Goal: Task Accomplishment & Management: Manage account settings

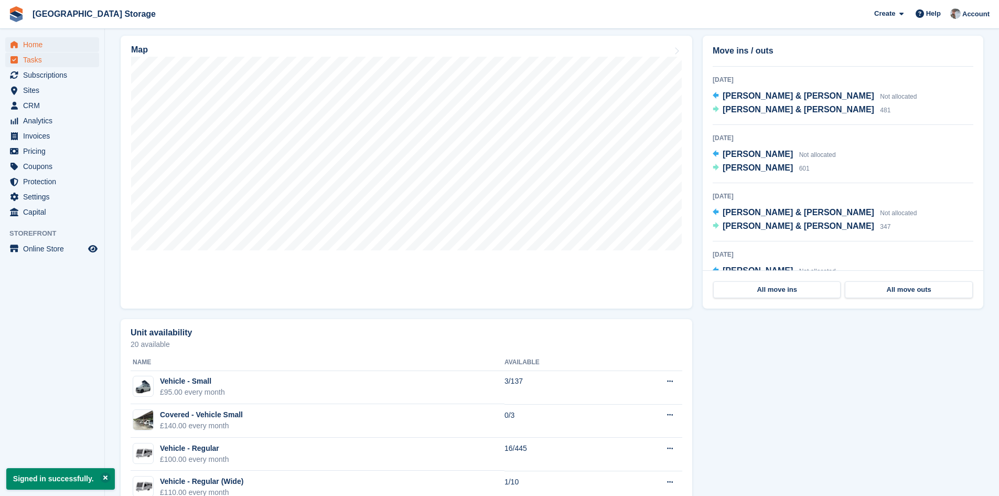
scroll to position [93, 0]
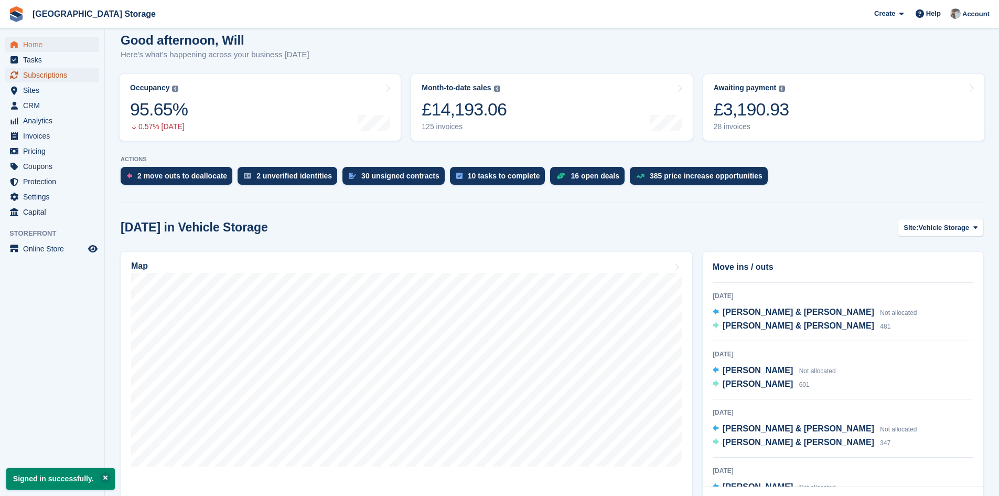
click at [54, 73] on span "Subscriptions" at bounding box center [54, 75] width 63 height 15
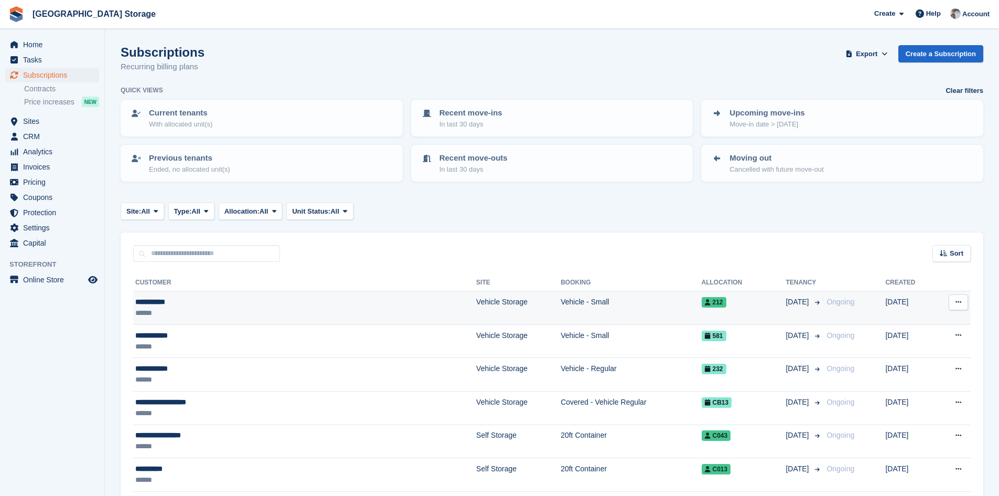
click at [214, 295] on td "**********" at bounding box center [304, 308] width 343 height 34
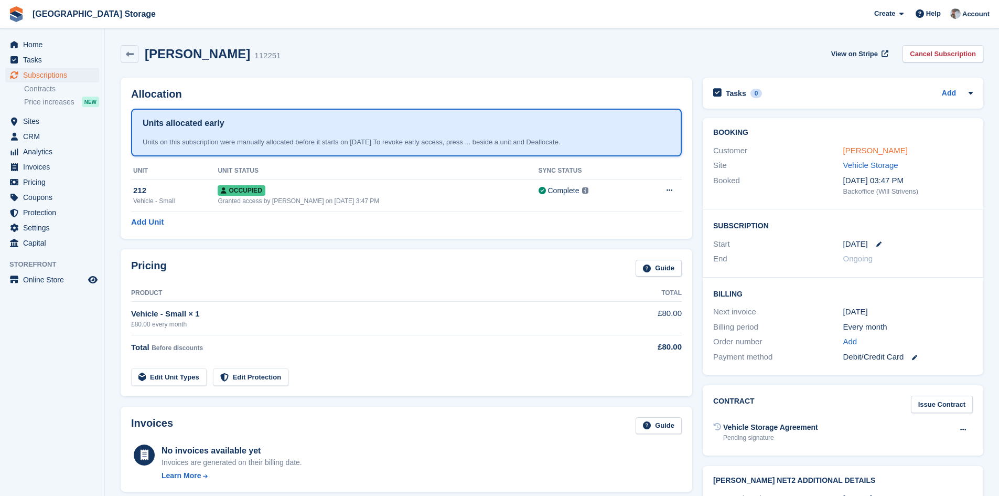
click at [876, 148] on link "[PERSON_NAME]" at bounding box center [876, 150] width 65 height 9
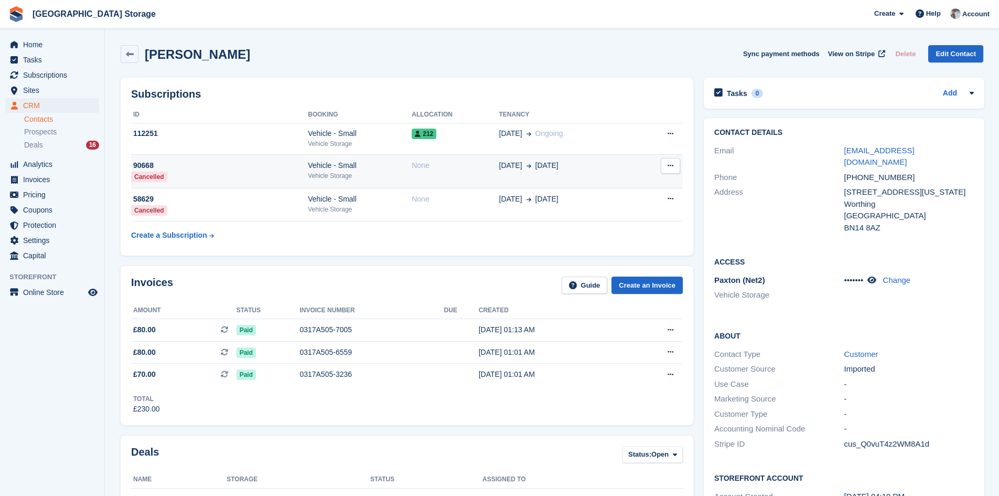
click at [438, 183] on td "None" at bounding box center [455, 172] width 87 height 34
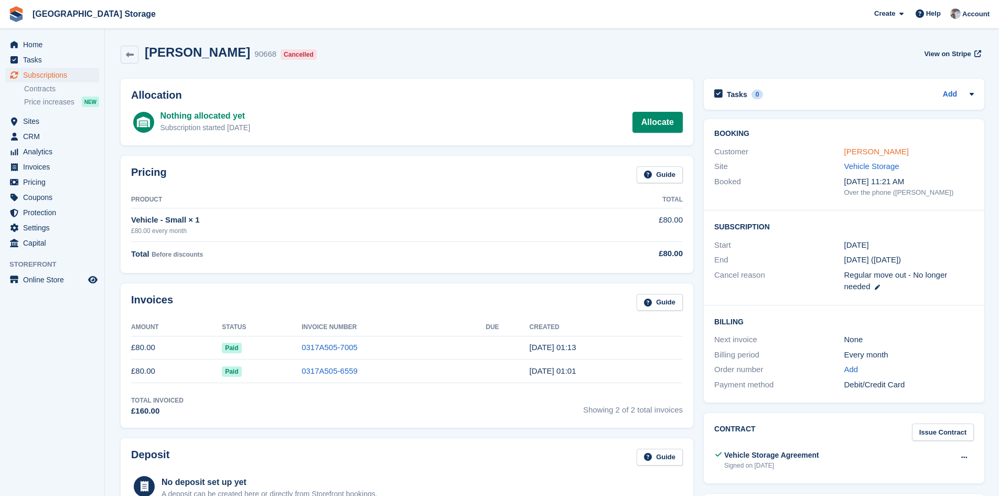
click at [886, 150] on link "Andy Beaken" at bounding box center [877, 151] width 65 height 9
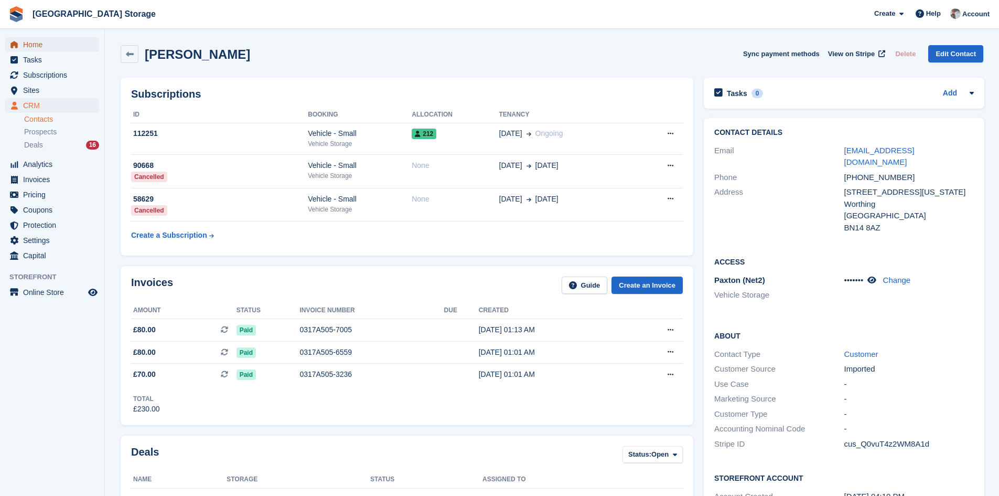
click at [50, 39] on span "Home" at bounding box center [54, 44] width 63 height 15
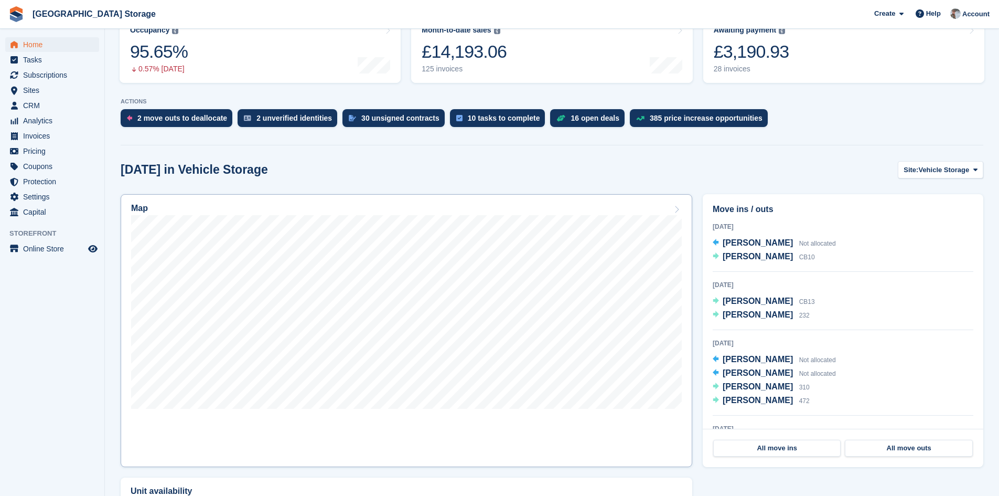
scroll to position [157, 0]
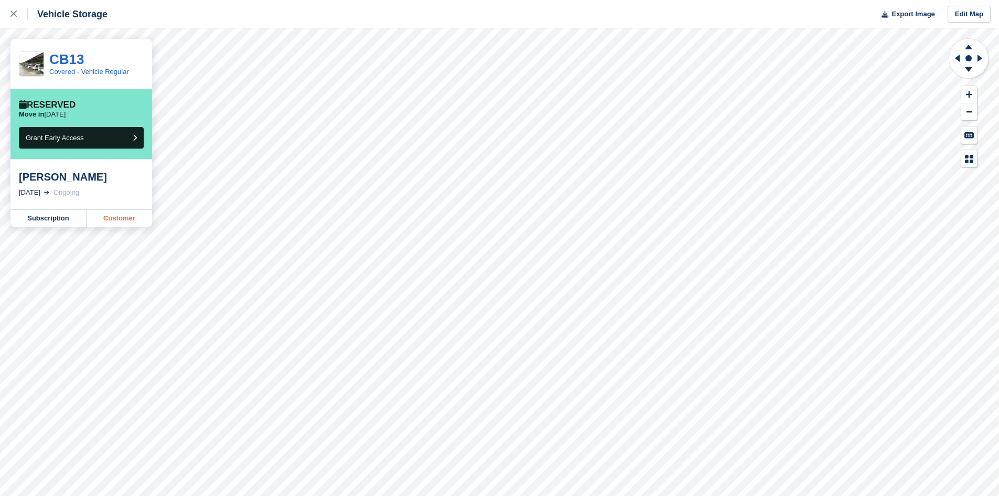
click at [128, 220] on link "Customer" at bounding box center [120, 218] width 66 height 17
click at [15, 13] on icon at bounding box center [13, 13] width 6 height 6
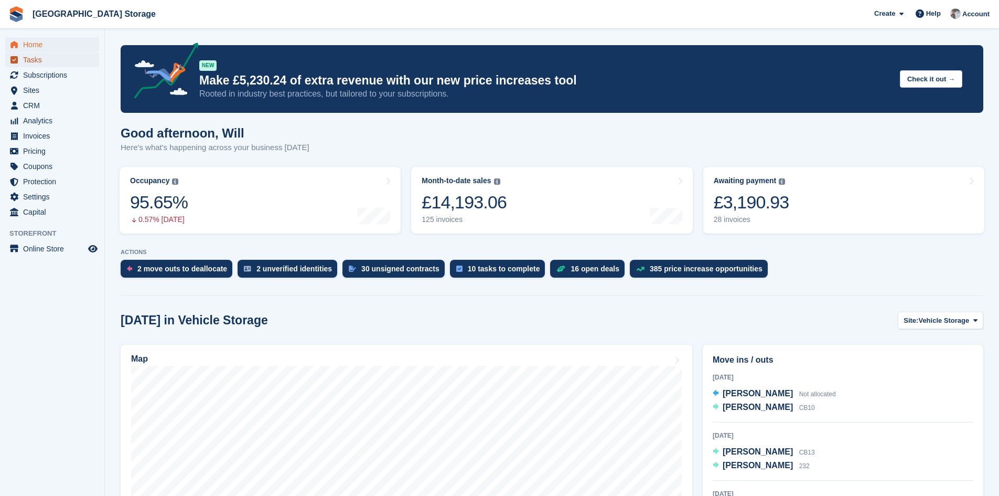
click at [46, 60] on span "Tasks" at bounding box center [54, 59] width 63 height 15
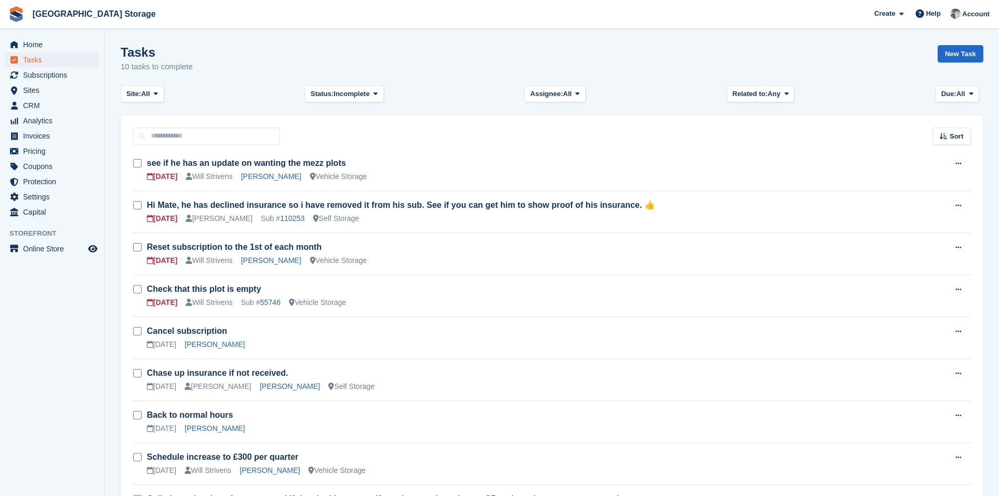
scroll to position [52, 0]
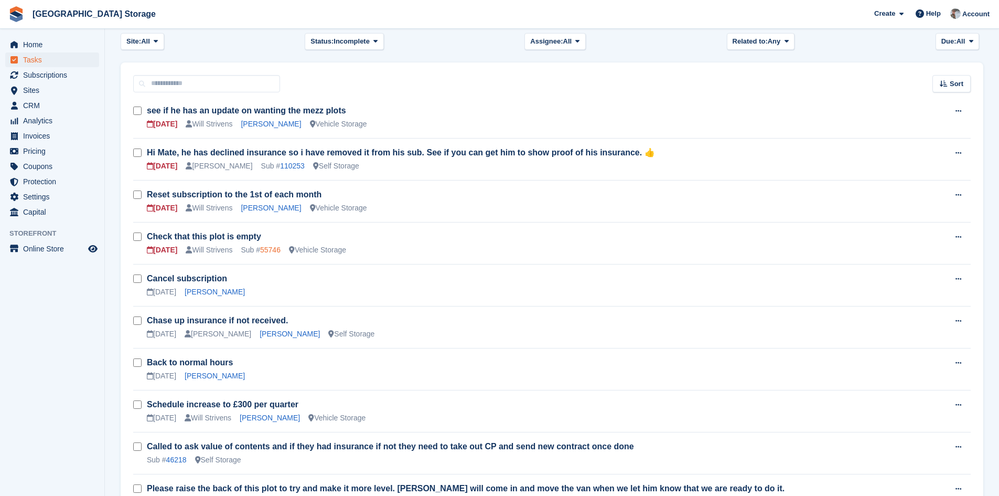
click at [271, 250] on link "55746" at bounding box center [270, 250] width 20 height 8
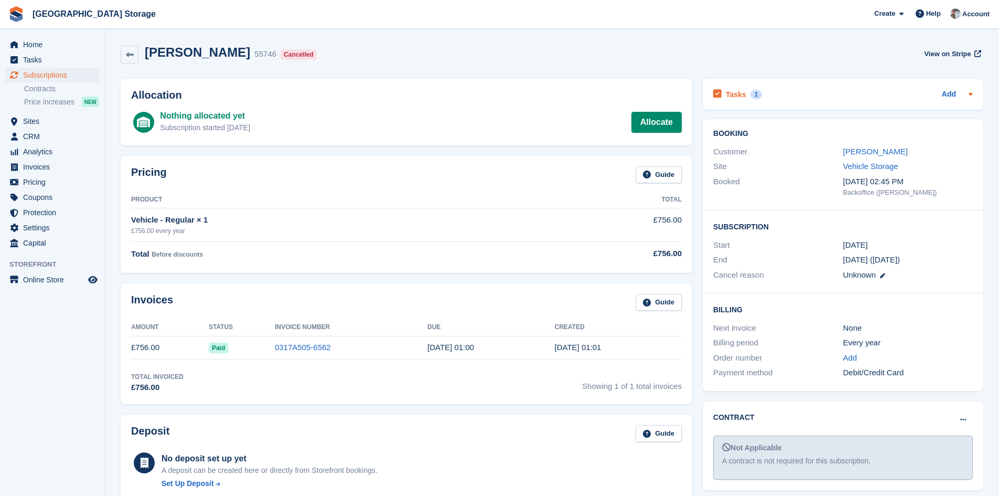
click at [780, 94] on div "Tasks 1 Add" at bounding box center [843, 94] width 260 height 14
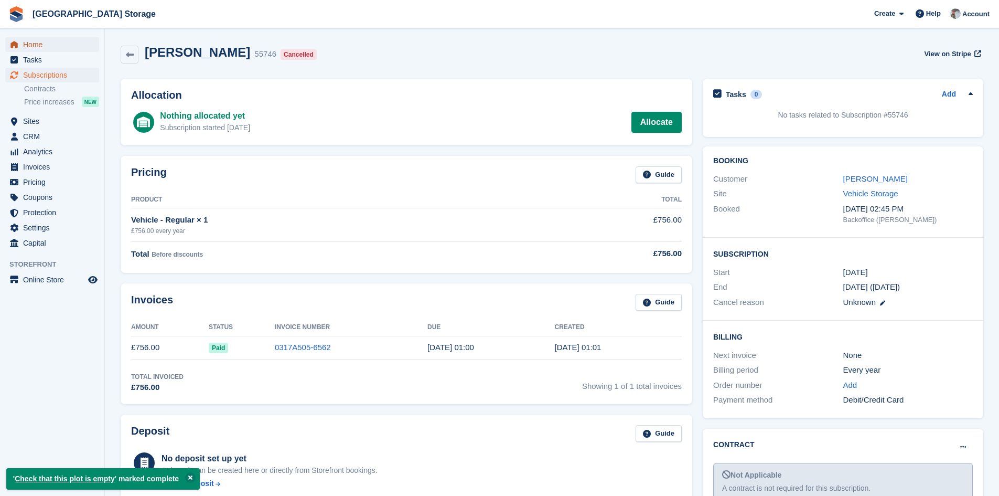
click at [50, 44] on span "Home" at bounding box center [54, 44] width 63 height 15
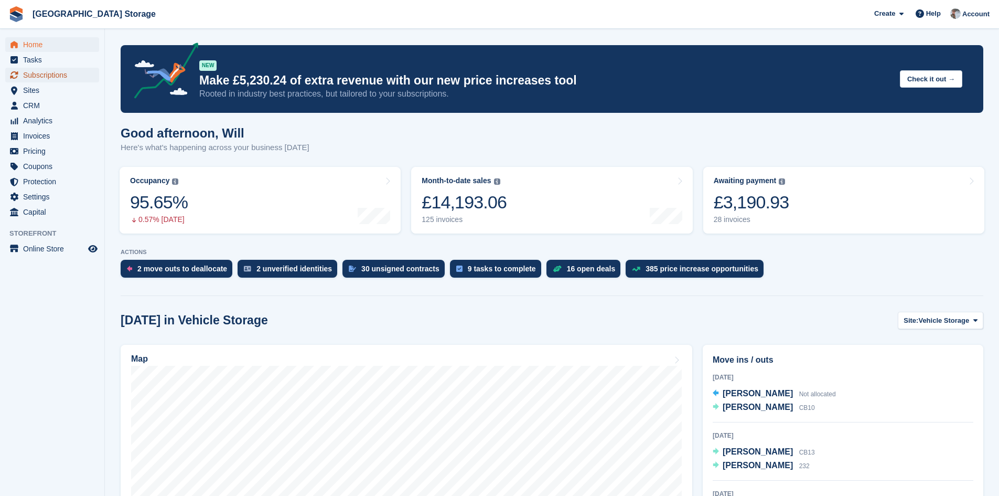
click at [47, 69] on span "Subscriptions" at bounding box center [54, 75] width 63 height 15
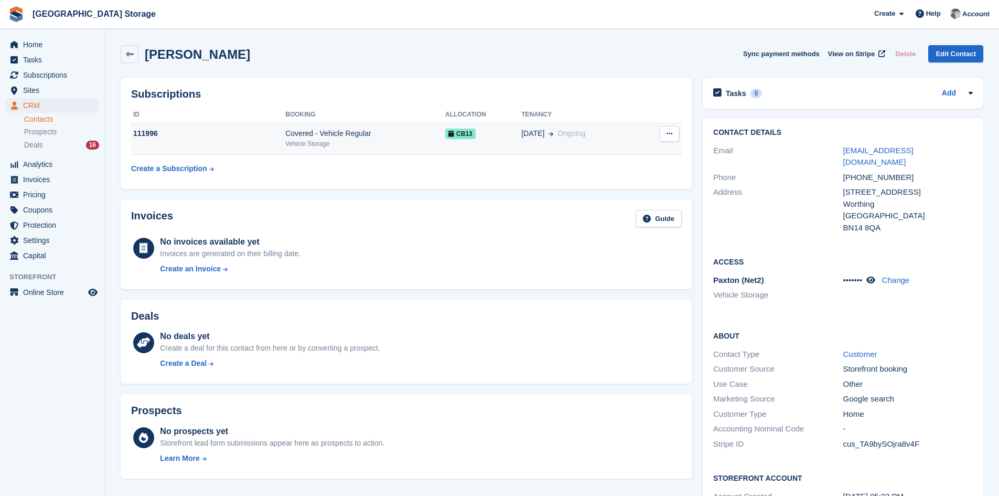
click at [365, 137] on div "Covered - Vehicle Regular" at bounding box center [365, 133] width 160 height 11
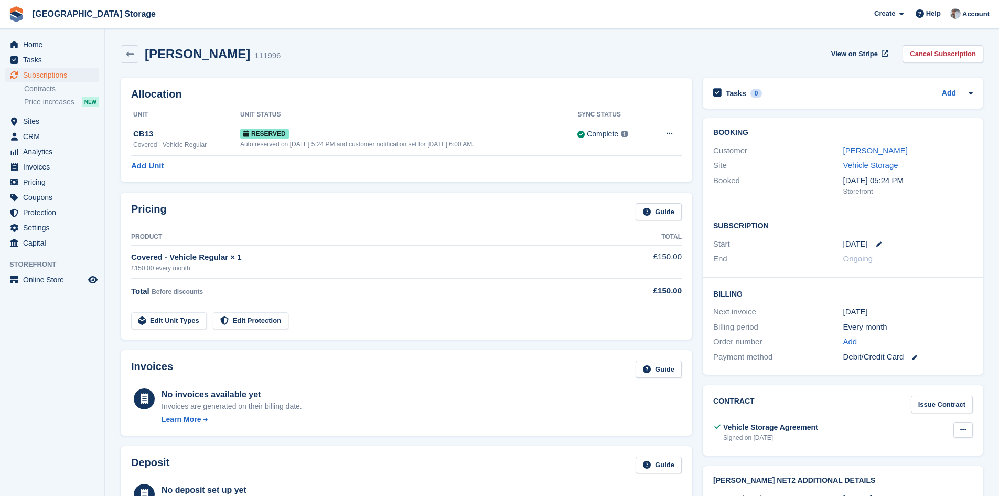
click at [965, 432] on icon at bounding box center [964, 429] width 6 height 7
click at [903, 450] on p "View" at bounding box center [922, 450] width 91 height 14
click at [52, 47] on span "Home" at bounding box center [54, 44] width 63 height 15
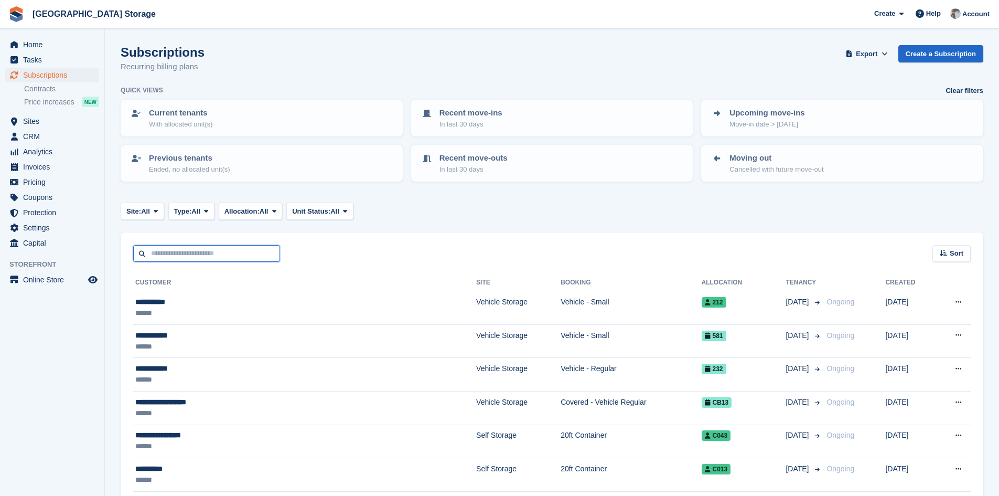
click at [185, 257] on input "text" at bounding box center [206, 253] width 147 height 17
type input "***"
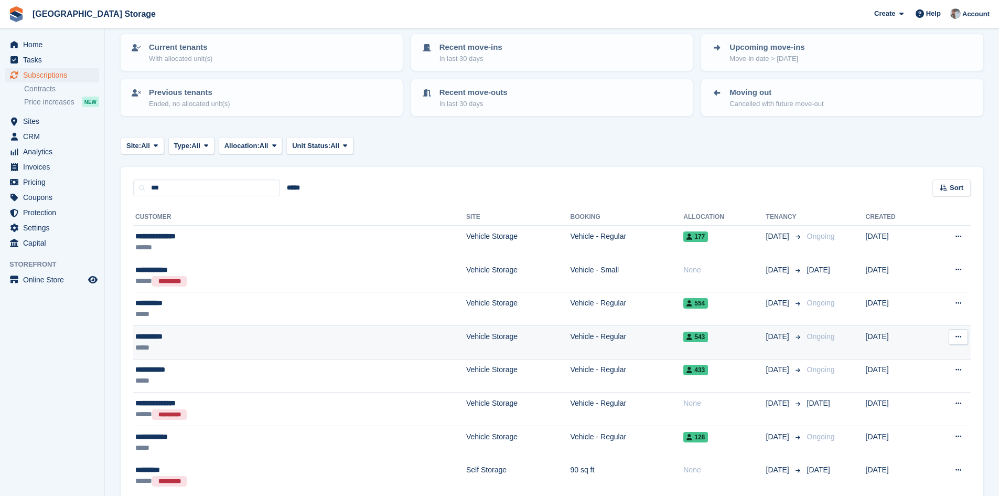
scroll to position [105, 0]
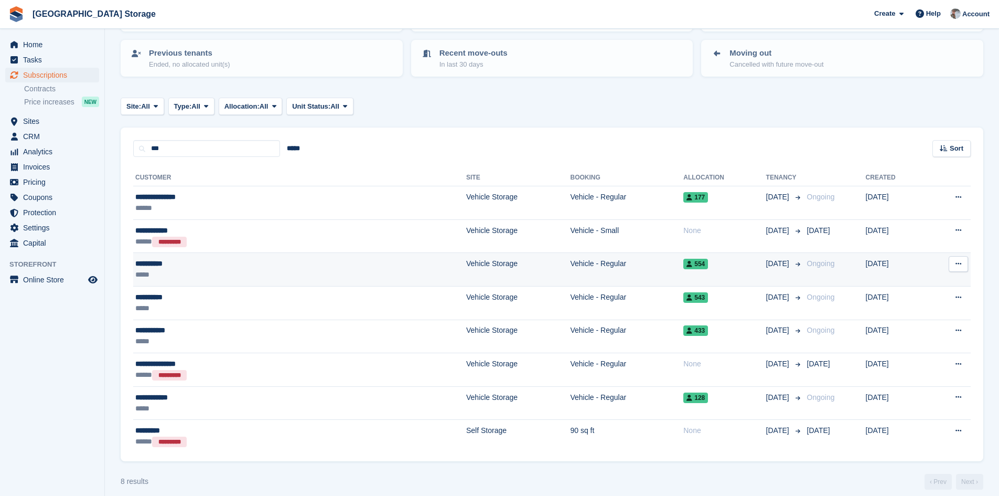
click at [274, 270] on div "*****" at bounding box center [216, 274] width 163 height 11
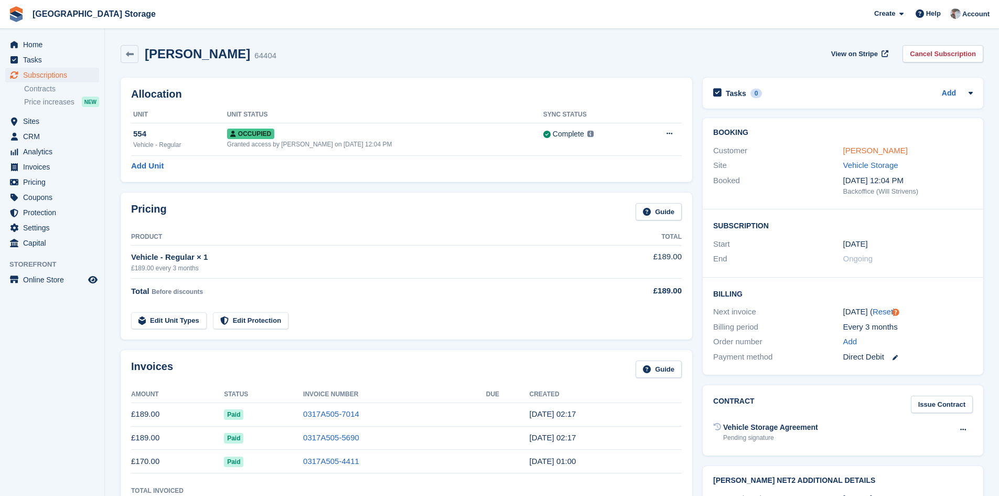
click at [859, 153] on link "[PERSON_NAME]" at bounding box center [876, 150] width 65 height 9
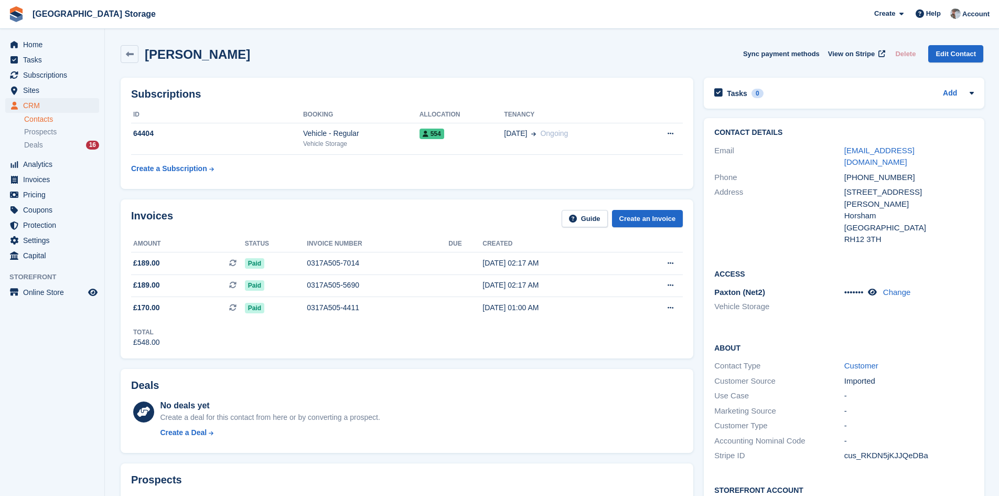
click at [441, 59] on div "Mike Lewis Sync payment methods View on Stripe Delete Edit Contact" at bounding box center [552, 54] width 863 height 18
click at [52, 44] on span "Home" at bounding box center [54, 44] width 63 height 15
click at [357, 116] on th "Booking" at bounding box center [361, 114] width 116 height 17
click at [352, 139] on div "Vehicle - Regular" at bounding box center [361, 133] width 116 height 11
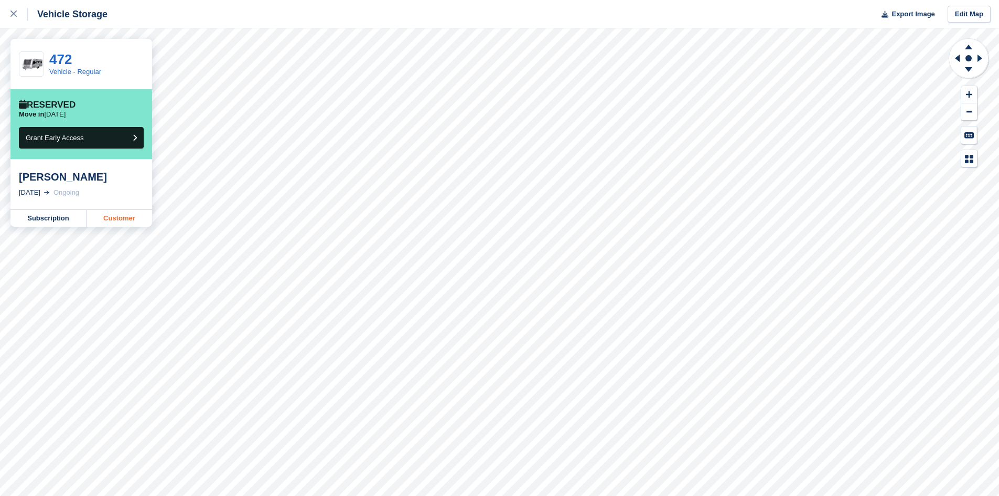
click at [108, 218] on link "Customer" at bounding box center [120, 218] width 66 height 17
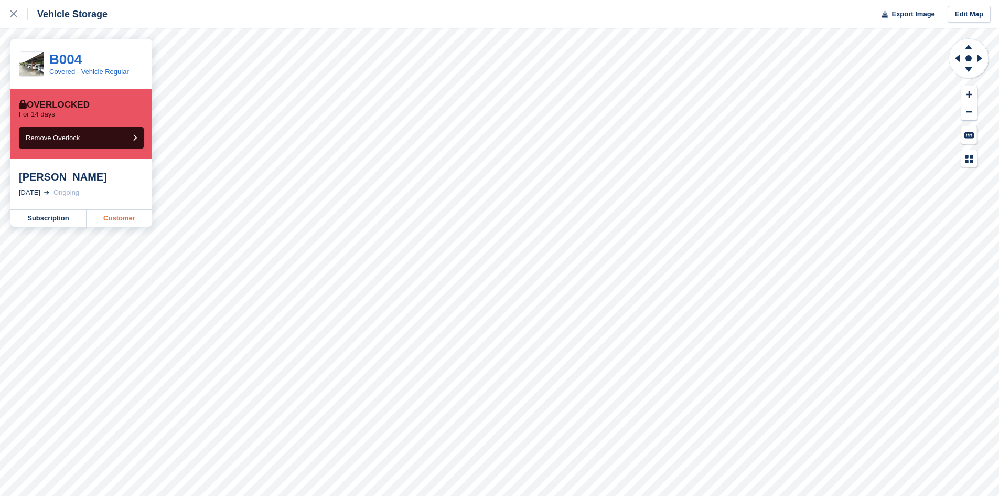
click at [136, 222] on link "Customer" at bounding box center [120, 218] width 66 height 17
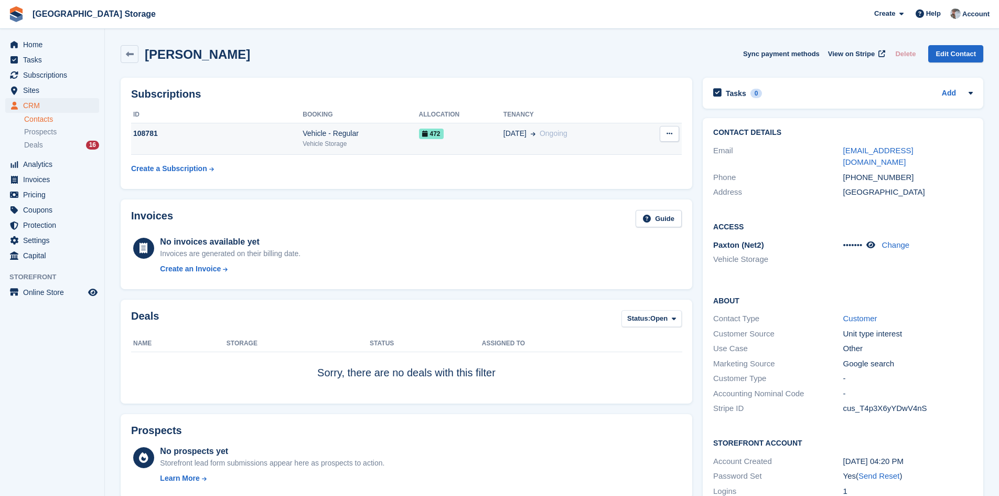
click at [523, 147] on td "11 Oct Ongoing" at bounding box center [570, 139] width 133 height 32
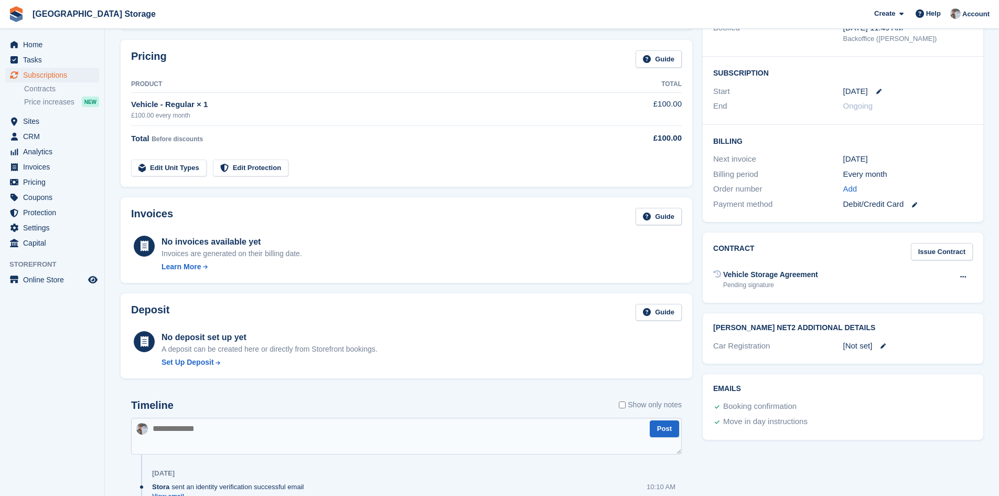
scroll to position [16, 0]
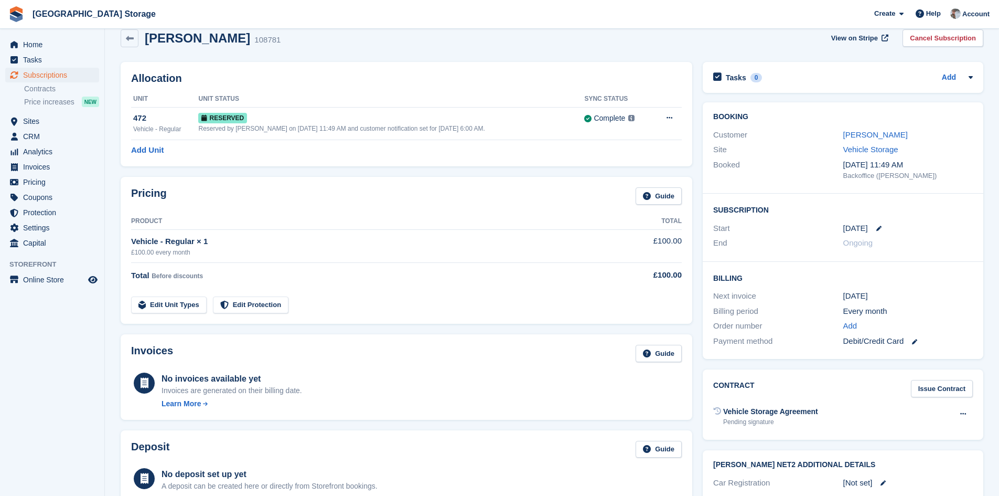
click at [866, 141] on div "Customer Niall McLoughlin" at bounding box center [843, 134] width 260 height 15
click at [868, 136] on link "Niall McLoughlin" at bounding box center [876, 134] width 65 height 9
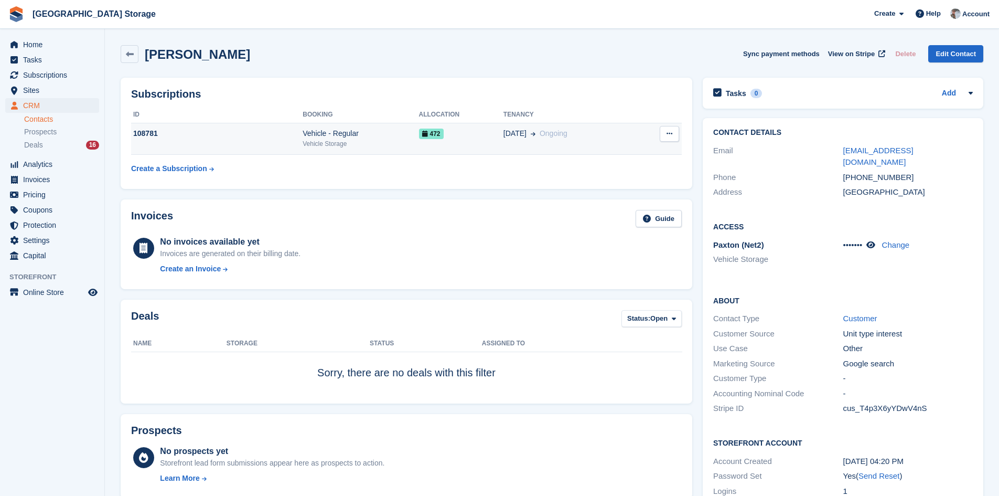
click at [461, 146] on td "472" at bounding box center [461, 139] width 84 height 32
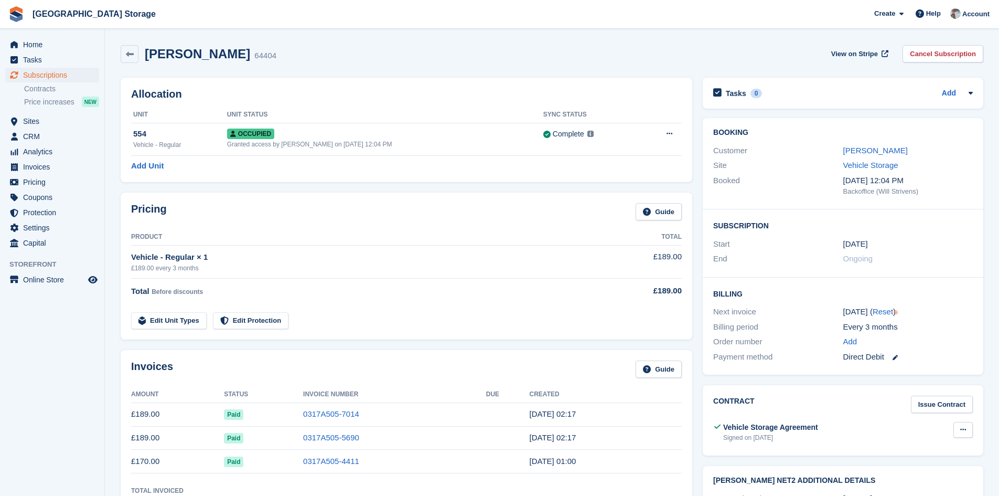
click at [962, 434] on button at bounding box center [963, 430] width 19 height 16
click at [889, 450] on p "View" at bounding box center [922, 450] width 91 height 14
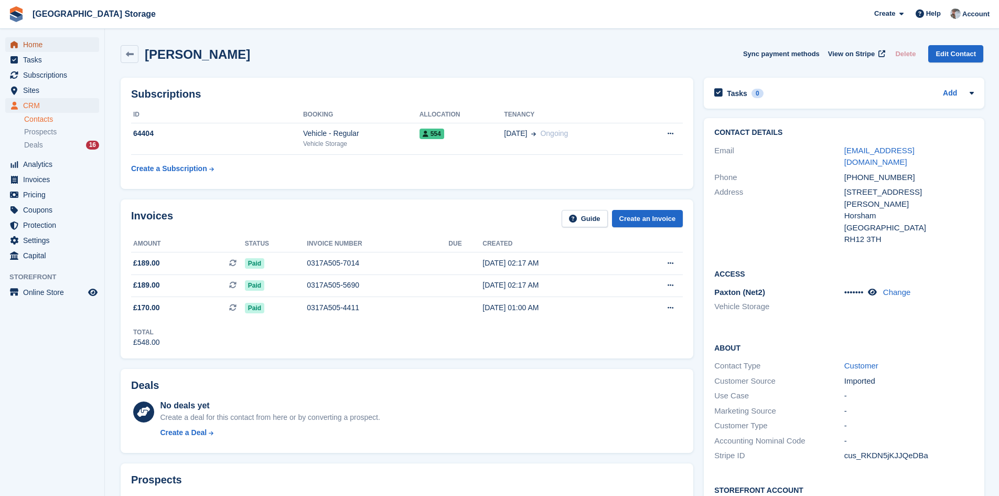
click at [21, 38] on link "Home" at bounding box center [52, 44] width 94 height 15
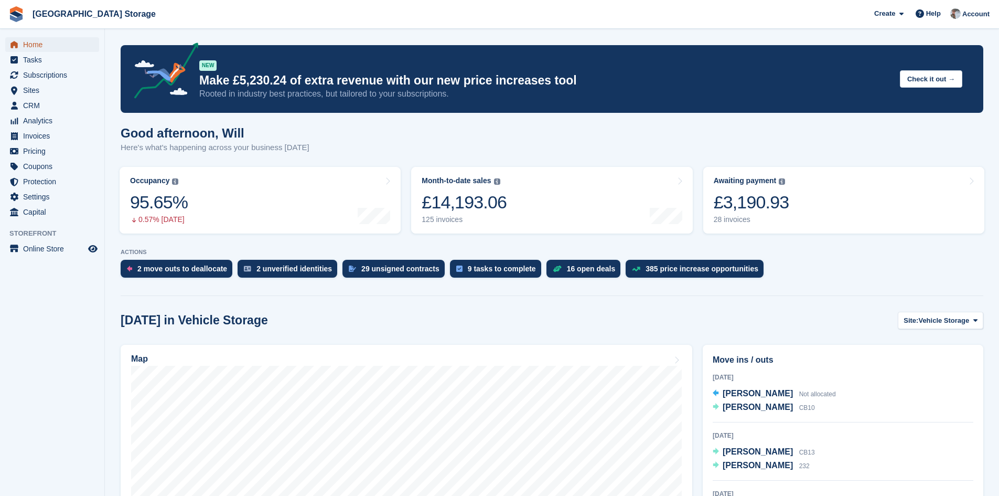
click at [38, 41] on span "Home" at bounding box center [54, 44] width 63 height 15
click at [299, 28] on section "NEW Make £5,230.24 of extra revenue with our new price increases tool Rooted in…" at bounding box center [552, 451] width 894 height 903
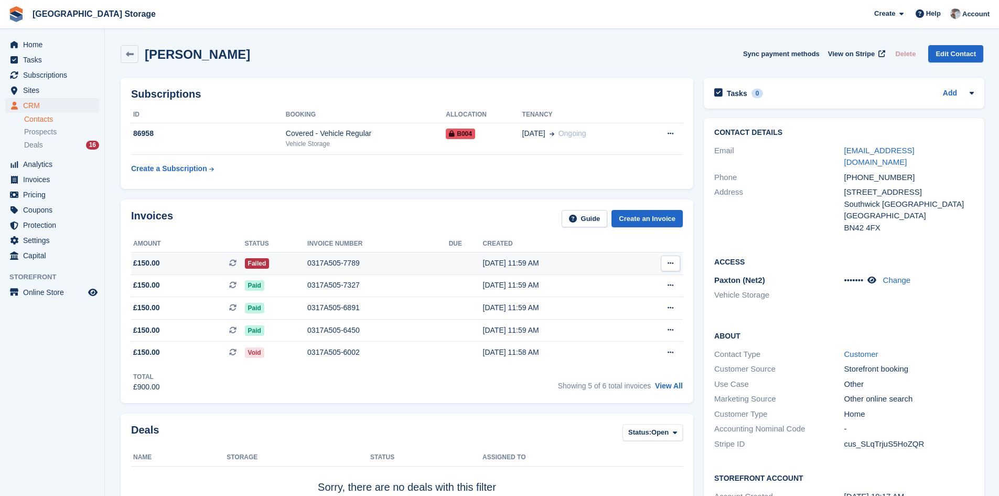
click at [384, 265] on div "0317A505-7789" at bounding box center [378, 263] width 142 height 11
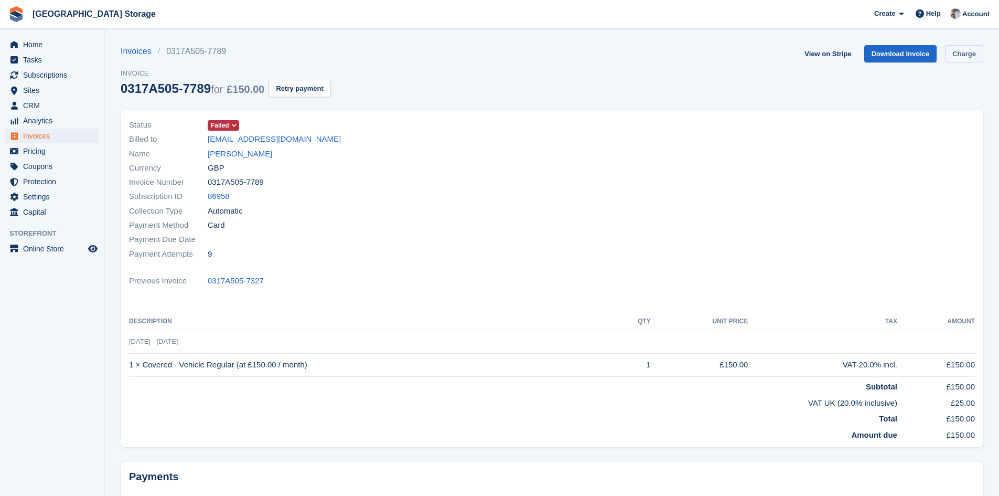
click at [966, 58] on link "Charge" at bounding box center [964, 53] width 38 height 17
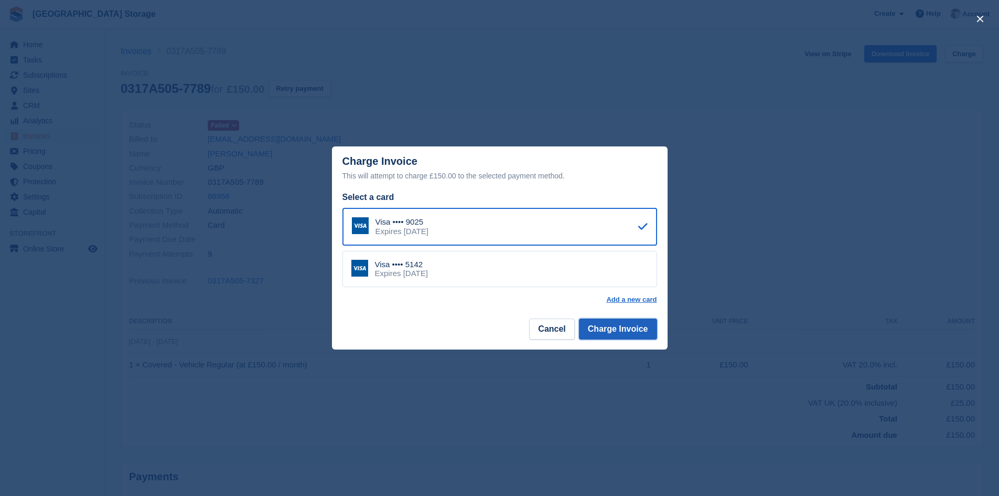
click at [626, 329] on button "Charge Invoice" at bounding box center [618, 328] width 78 height 21
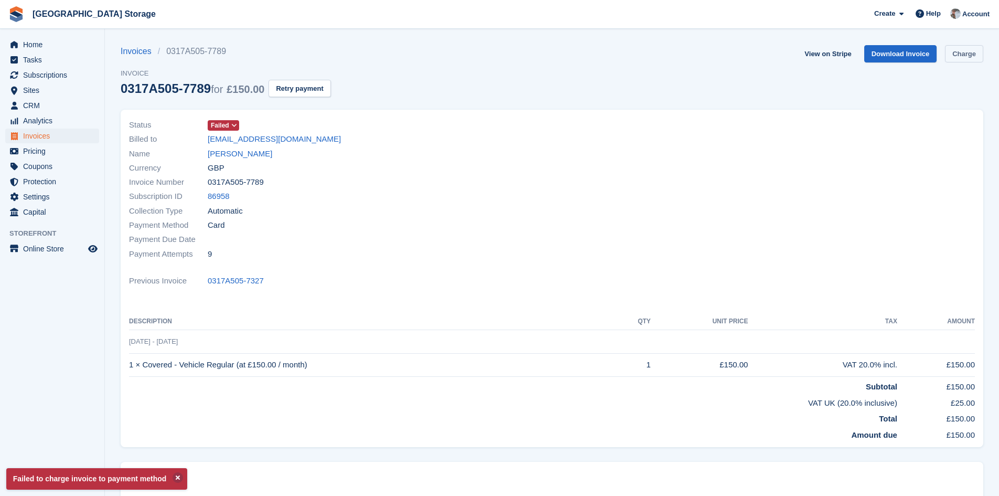
click at [969, 56] on link "Charge" at bounding box center [964, 53] width 38 height 17
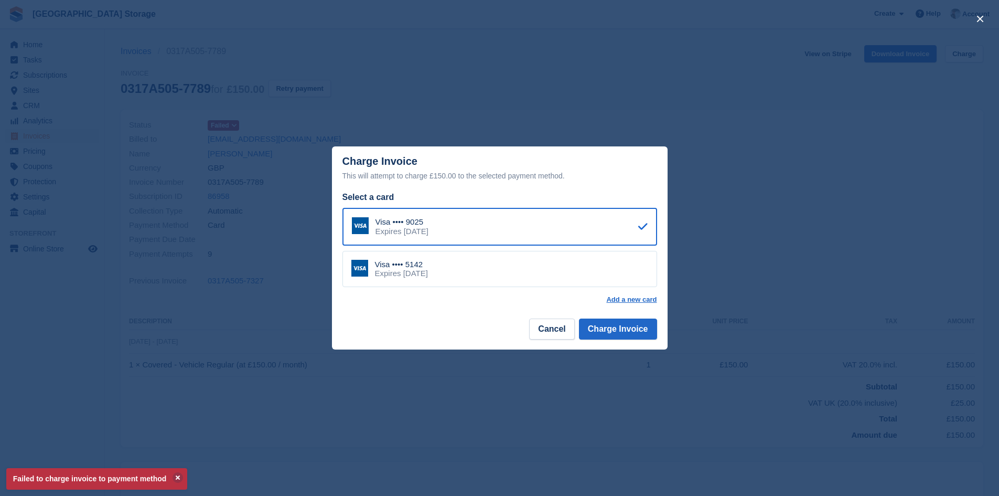
click at [428, 267] on div "Visa •••• 5142" at bounding box center [401, 264] width 53 height 9
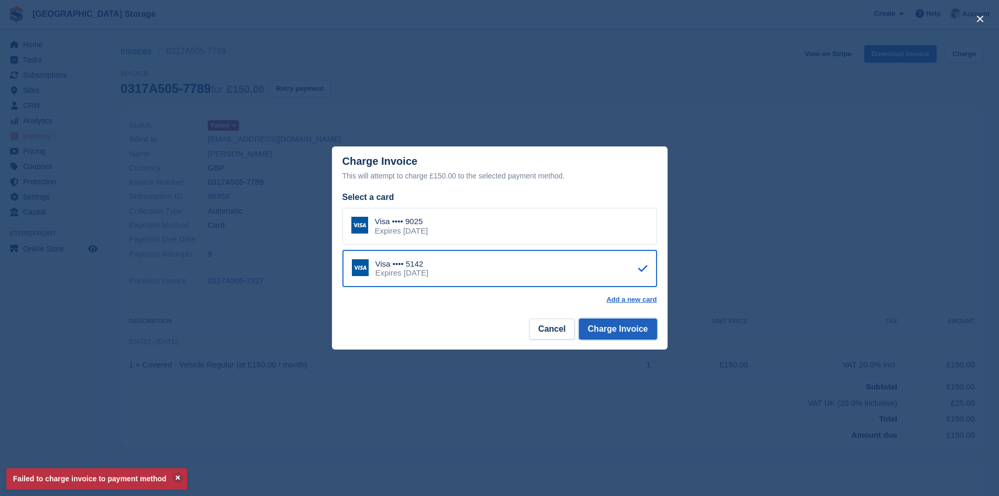
click at [611, 330] on button "Charge Invoice" at bounding box center [618, 328] width 78 height 21
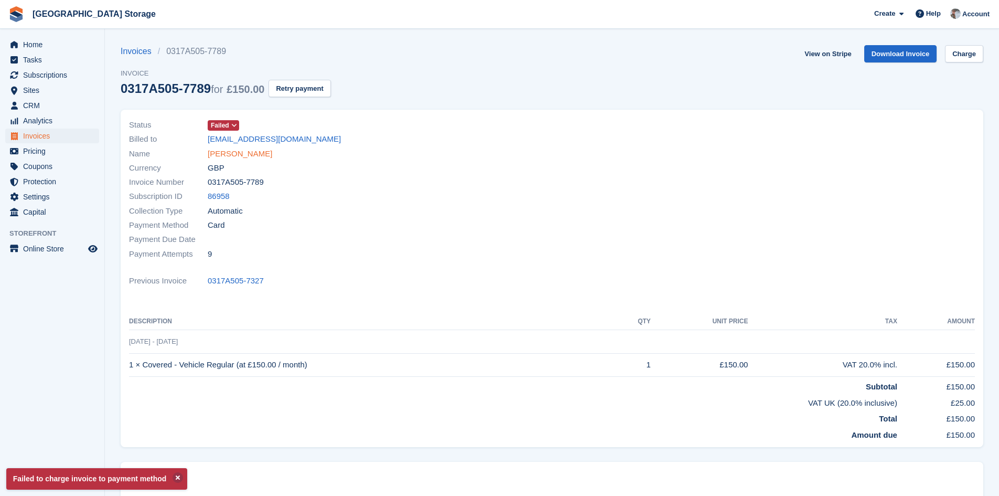
click at [216, 151] on link "[PERSON_NAME]" at bounding box center [240, 154] width 65 height 12
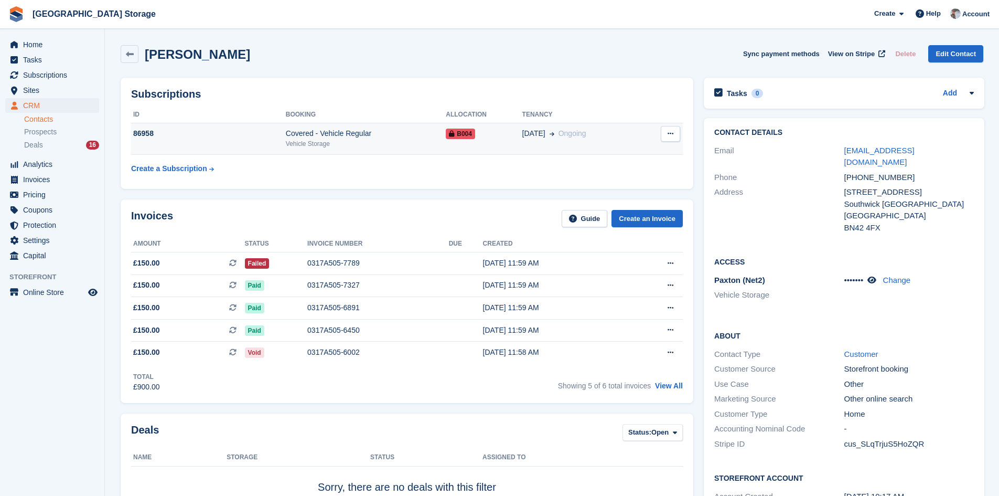
click at [344, 135] on div "Covered - Vehicle Regular" at bounding box center [366, 133] width 160 height 11
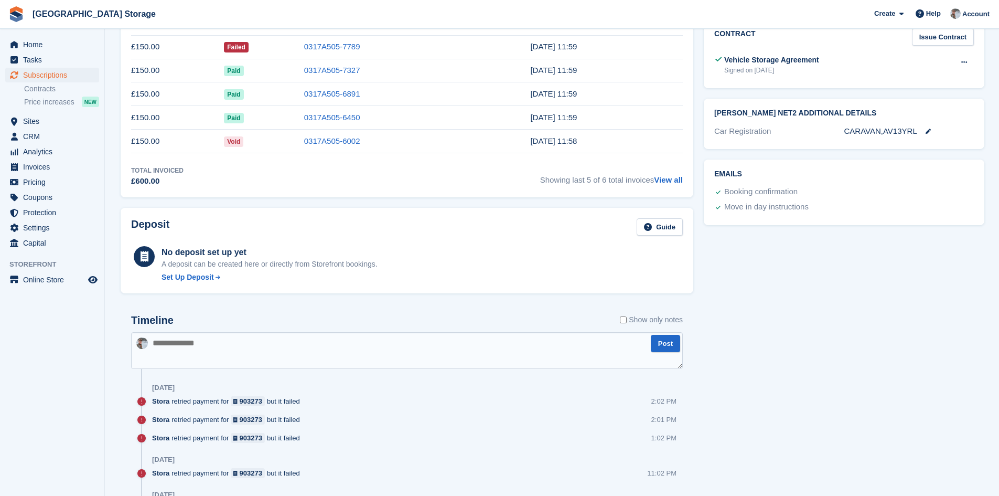
scroll to position [52, 0]
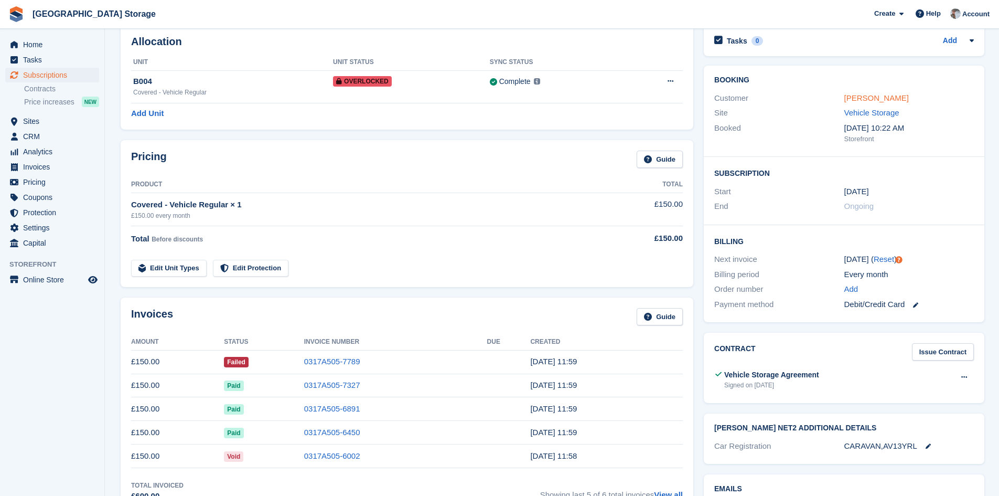
click at [871, 95] on link "[PERSON_NAME]" at bounding box center [877, 97] width 65 height 9
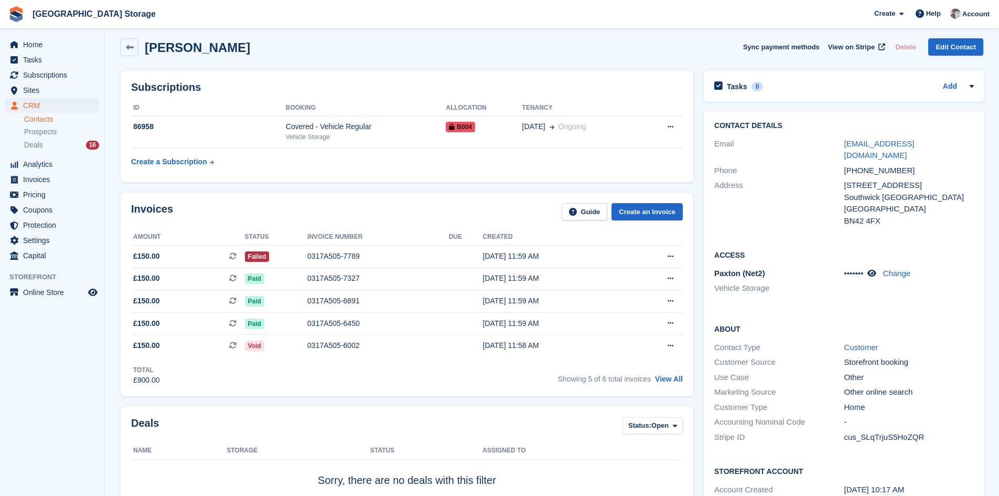
scroll to position [315, 0]
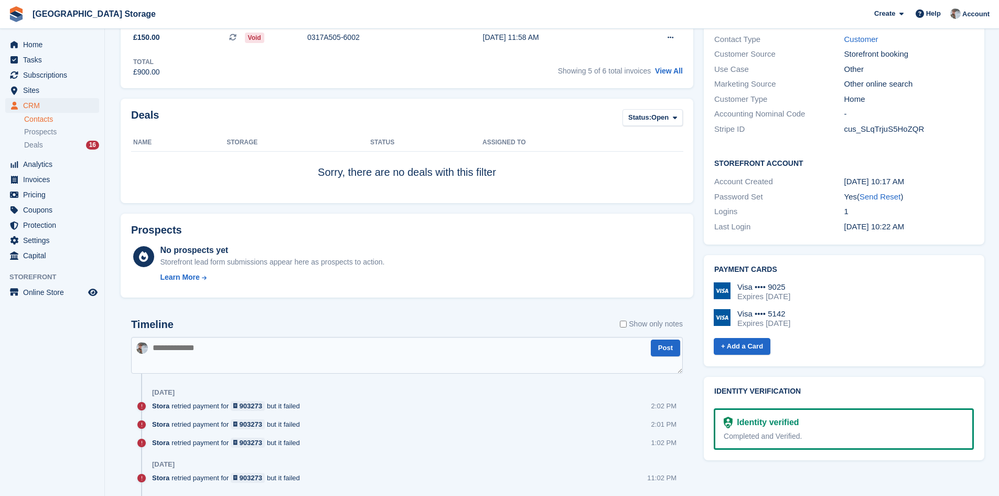
click at [285, 361] on textarea at bounding box center [407, 355] width 552 height 37
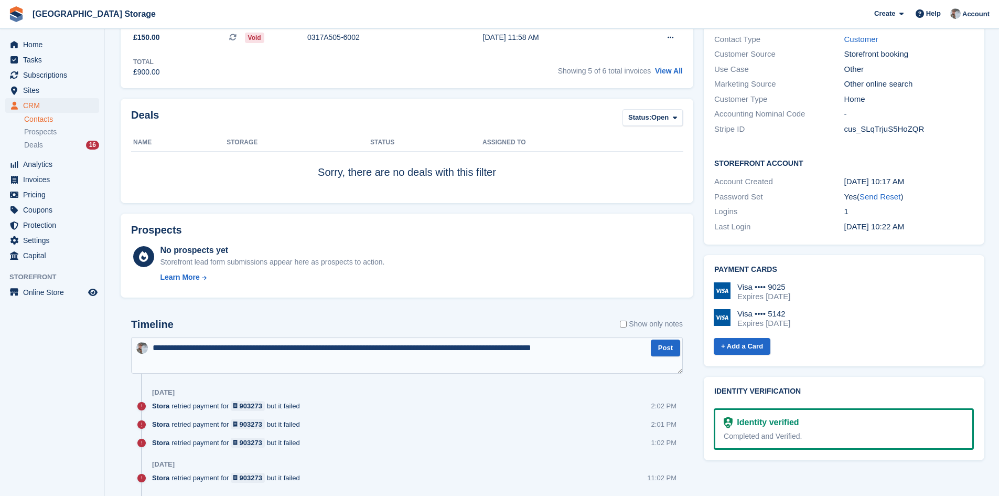
scroll to position [5, 0]
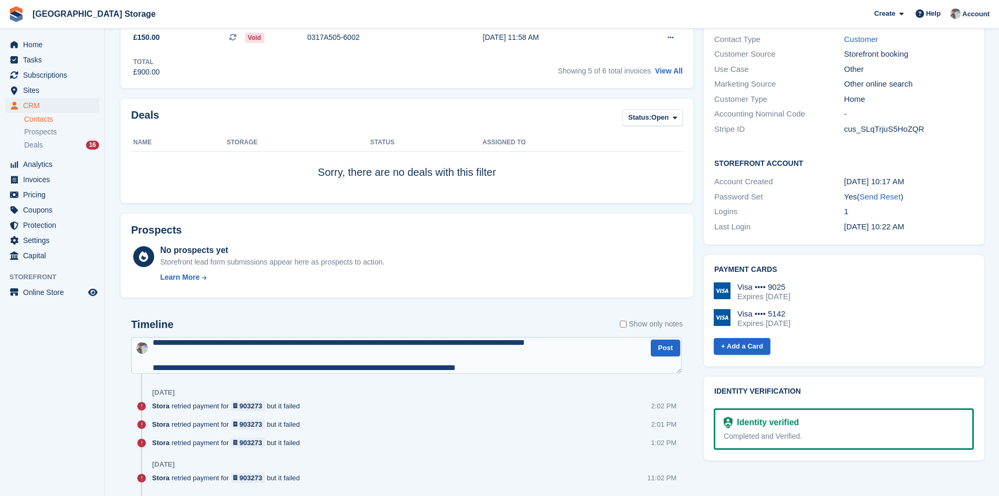
click at [170, 367] on textarea "**********" at bounding box center [406, 355] width 551 height 37
type textarea "**********"
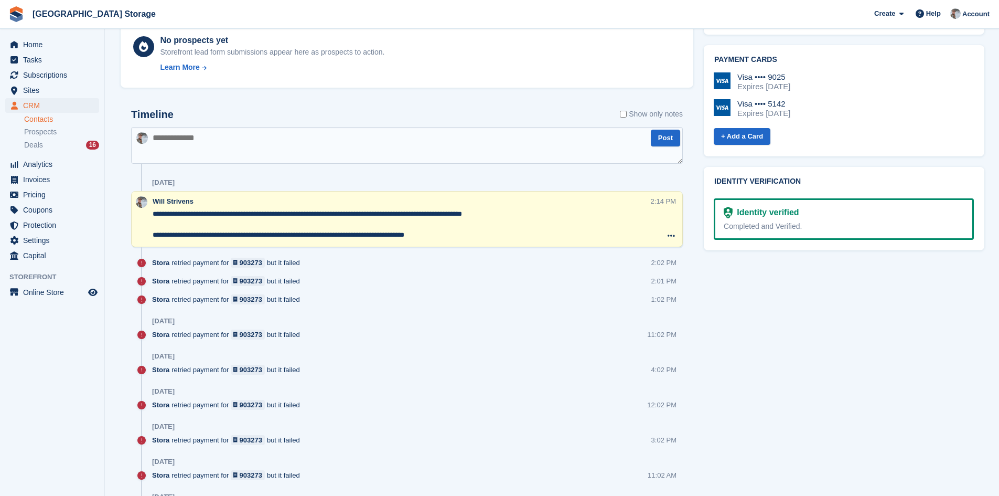
scroll to position [0, 0]
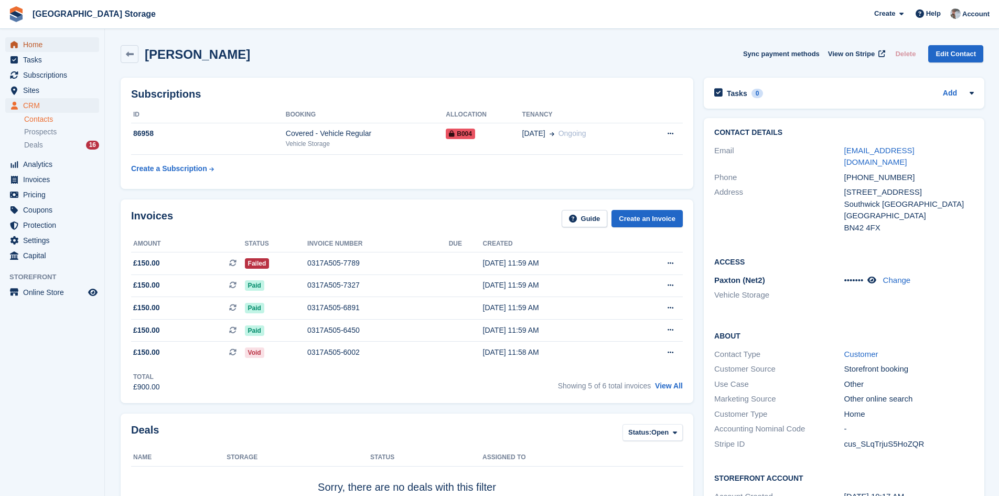
click at [44, 40] on span "Home" at bounding box center [54, 44] width 63 height 15
